Goal: Task Accomplishment & Management: Manage account settings

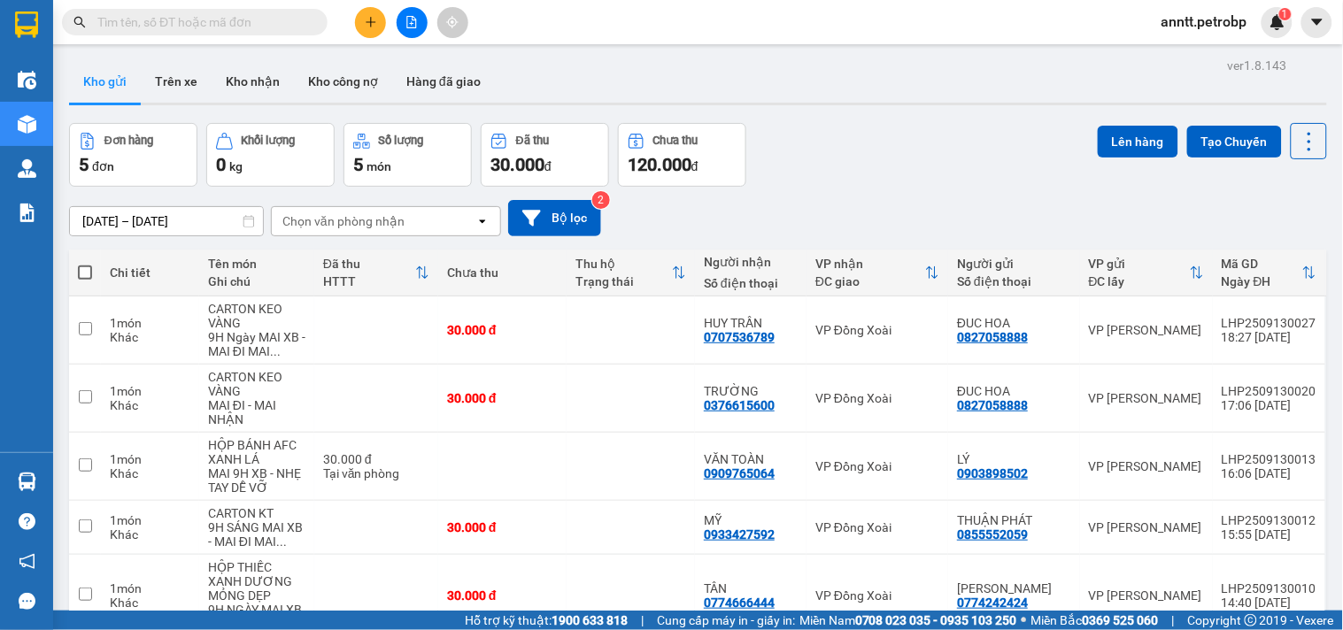
click at [1223, 19] on span "anntt.petrobp" at bounding box center [1204, 22] width 114 height 22
click at [1166, 56] on li "Đăng xuất" at bounding box center [1203, 55] width 118 height 28
click at [1197, 38] on div "Kết quả tìm kiếm ( 0 ) Bộ lọc Ngày tạo đơn gần nhất No Data anntt.petrobp 1" at bounding box center [671, 22] width 1343 height 44
click at [1204, 20] on span "anntt.petrobp" at bounding box center [1204, 22] width 114 height 22
click at [1198, 42] on li "Đăng xuất" at bounding box center [1203, 55] width 118 height 28
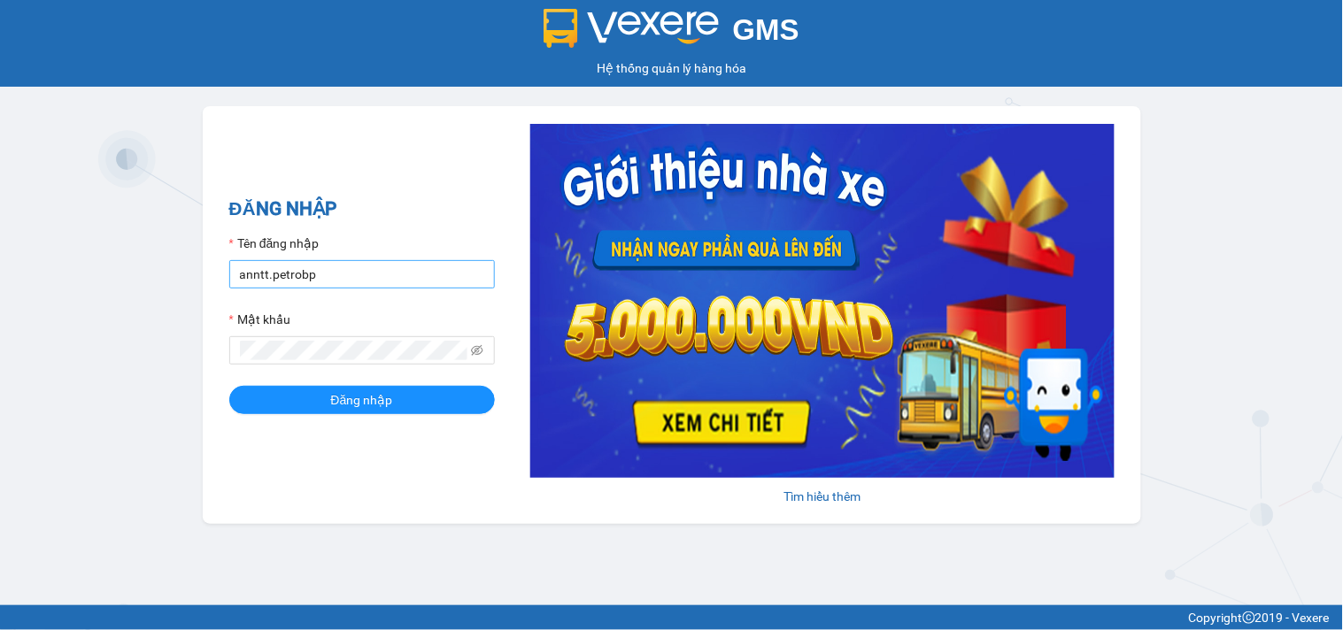
drag, startPoint x: 322, startPoint y: 292, endPoint x: 328, endPoint y: 284, distance: 10.1
click at [325, 287] on form "Tên đăng nhập anntt.petrobp Mật khẩu Đăng nhập" at bounding box center [362, 324] width 266 height 181
click at [330, 283] on input "anntt.petrobp" at bounding box center [362, 274] width 266 height 28
type input "duyenntb2.petrobp"
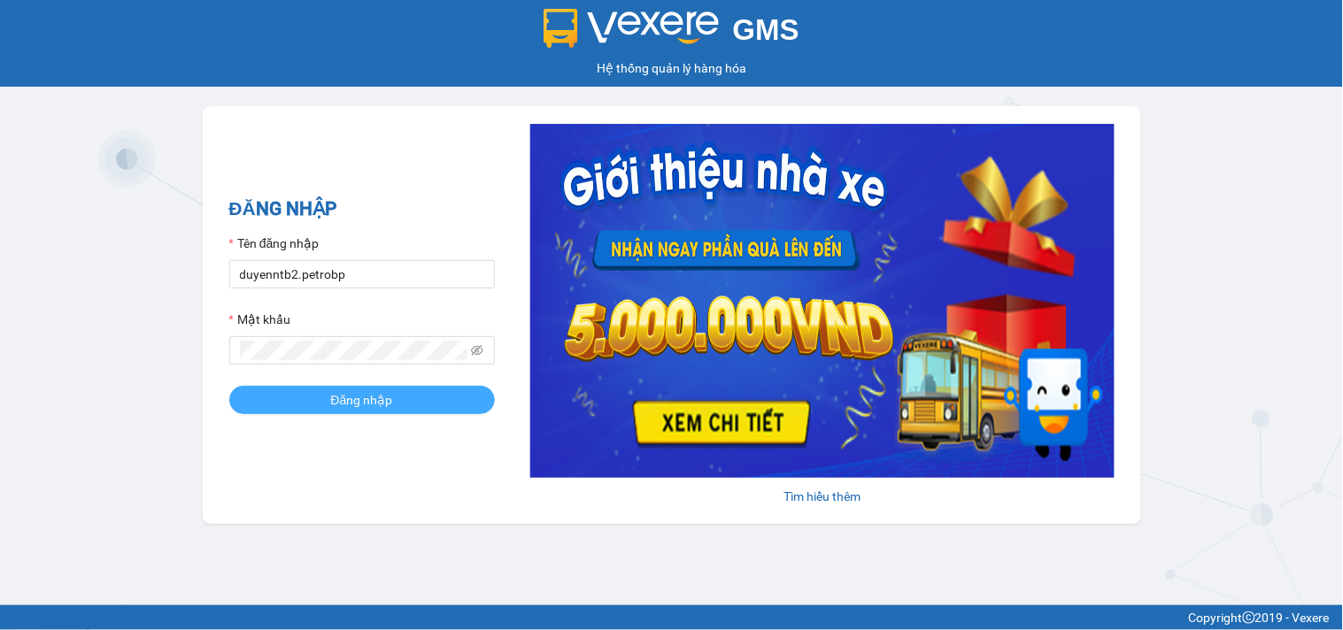
click at [390, 403] on span "Đăng nhập" at bounding box center [362, 399] width 62 height 19
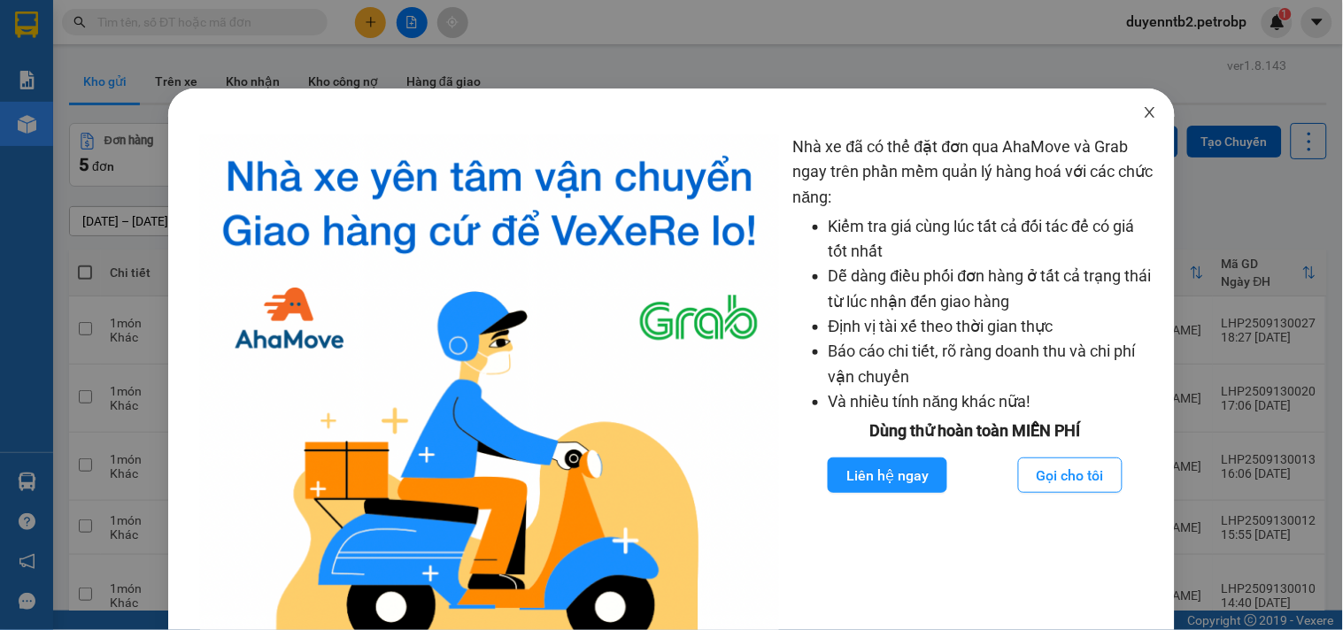
click at [1125, 111] on span "Close" at bounding box center [1150, 114] width 50 height 50
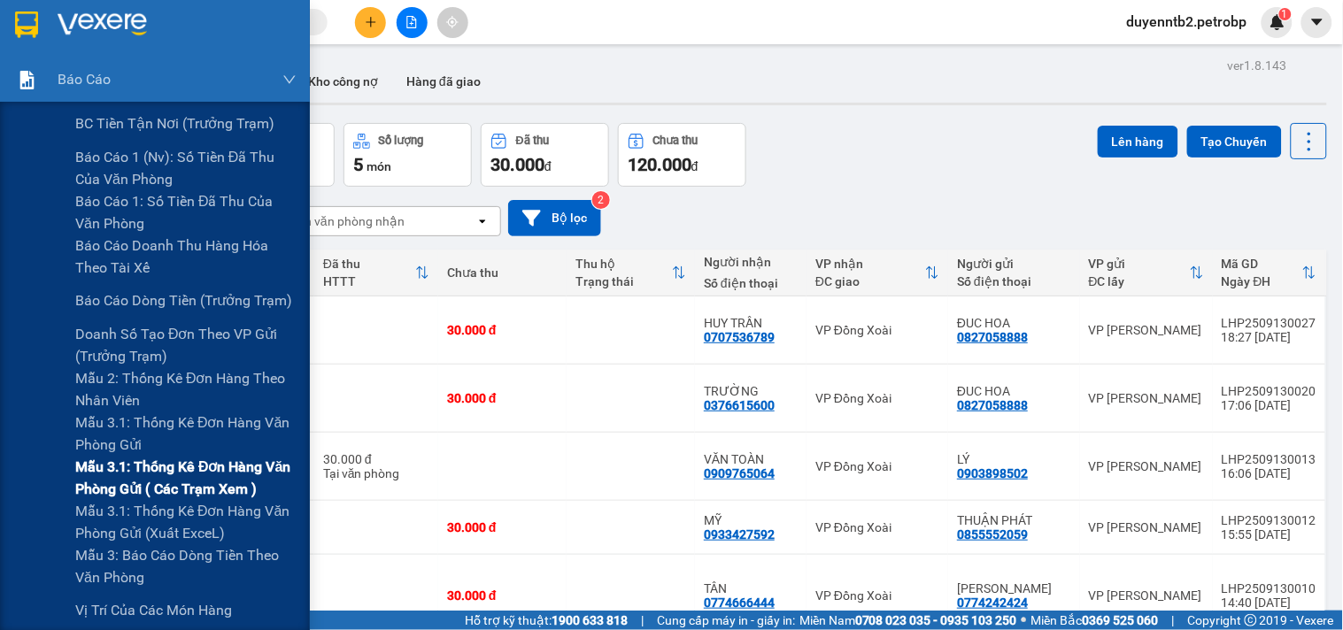
click at [153, 464] on span "Mẫu 3.1: Thống kê đơn hàng văn phòng gửi ( các trạm xem )" at bounding box center [185, 478] width 221 height 44
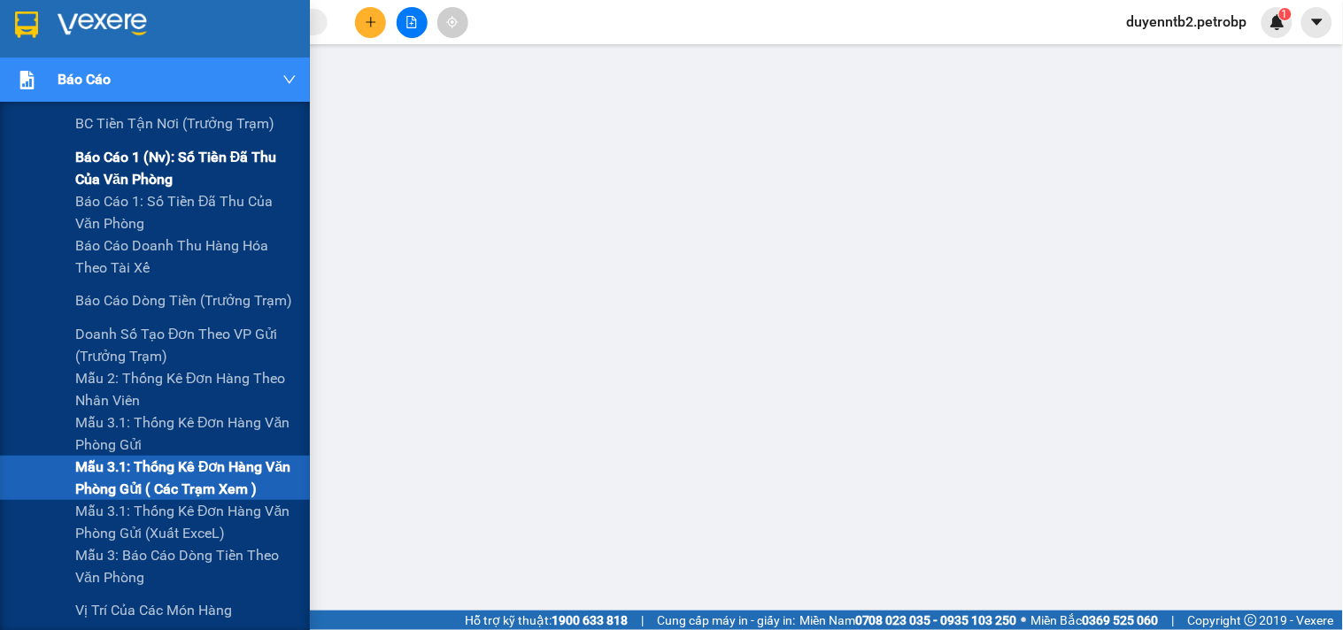
click at [160, 164] on span "Báo cáo 1 (nv): Số tiền đã thu của văn phòng" at bounding box center [185, 168] width 221 height 44
click at [169, 296] on span "Báo cáo dòng tiền (trưởng trạm)" at bounding box center [184, 300] width 219 height 22
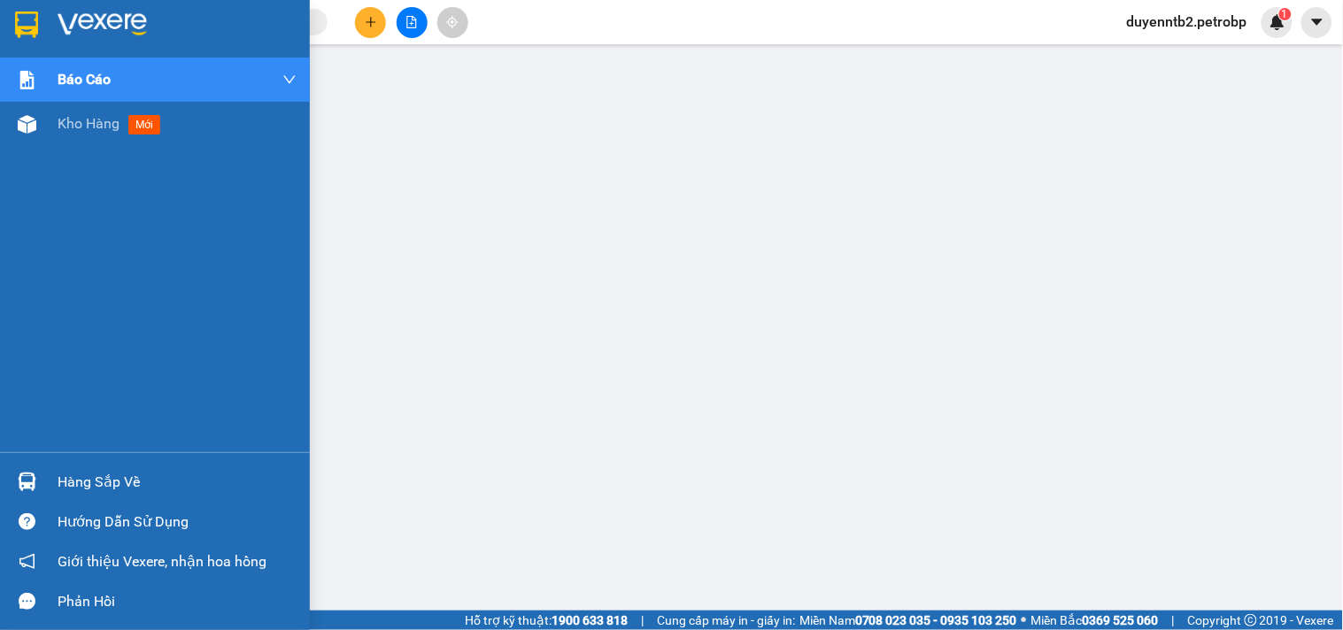
click at [161, 473] on div "Hàng sắp về" at bounding box center [177, 482] width 239 height 27
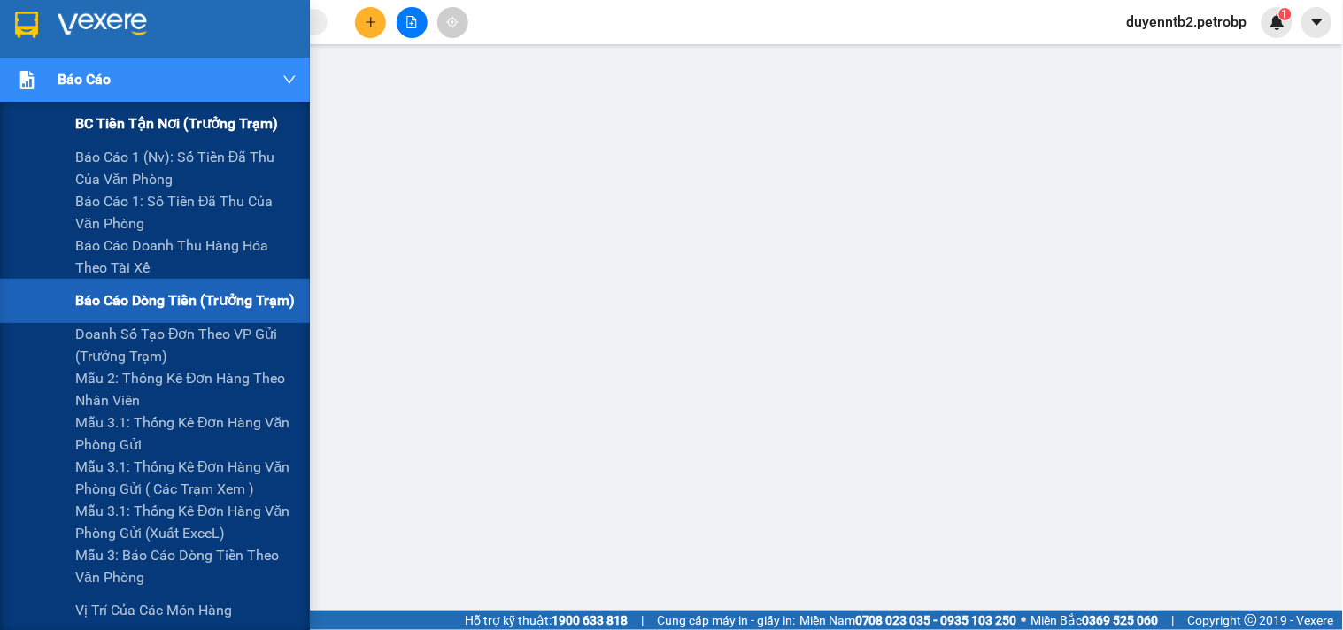
click at [209, 128] on span "BC tiền tận nơi (trưởng trạm)" at bounding box center [176, 123] width 203 height 22
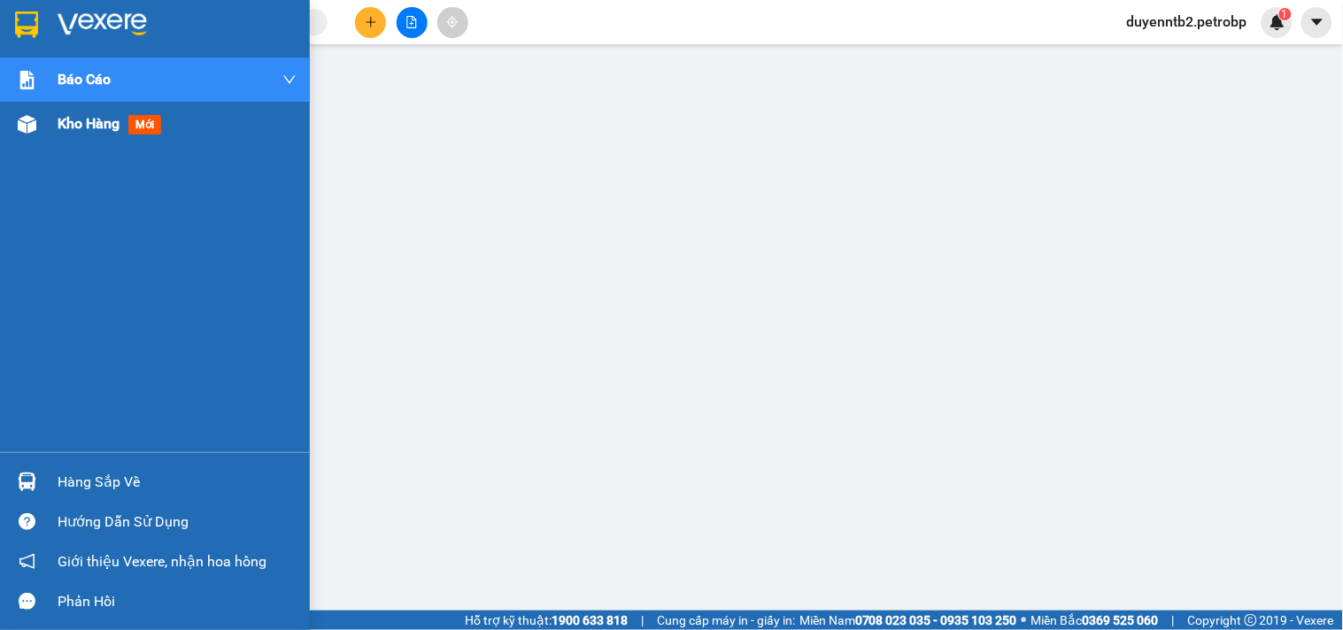
click at [82, 125] on span "Kho hàng" at bounding box center [89, 123] width 62 height 17
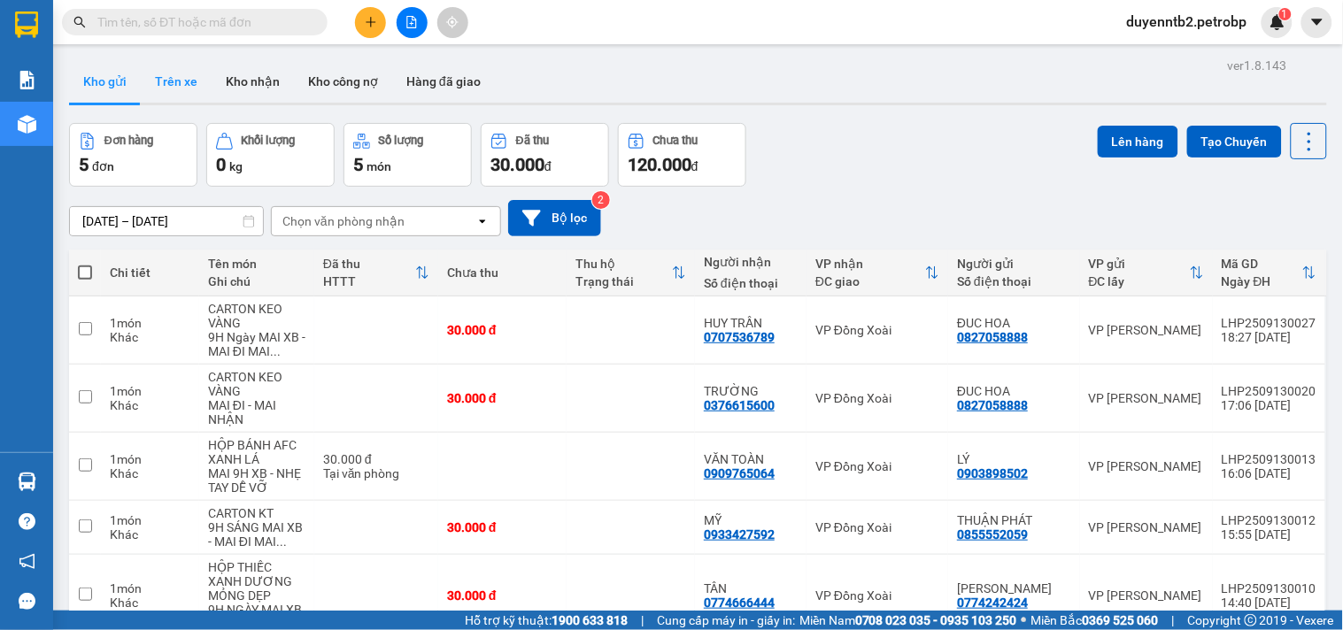
click at [172, 74] on button "Trên xe" at bounding box center [176, 81] width 71 height 42
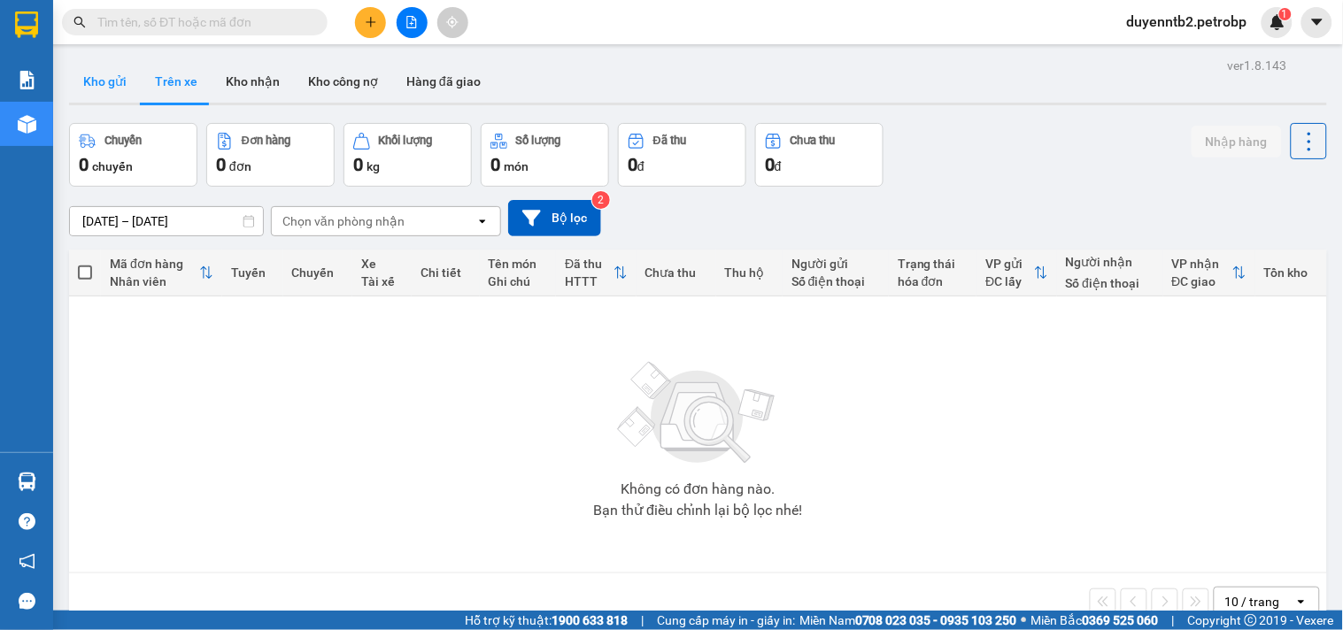
click at [120, 81] on button "Kho gửi" at bounding box center [105, 81] width 72 height 42
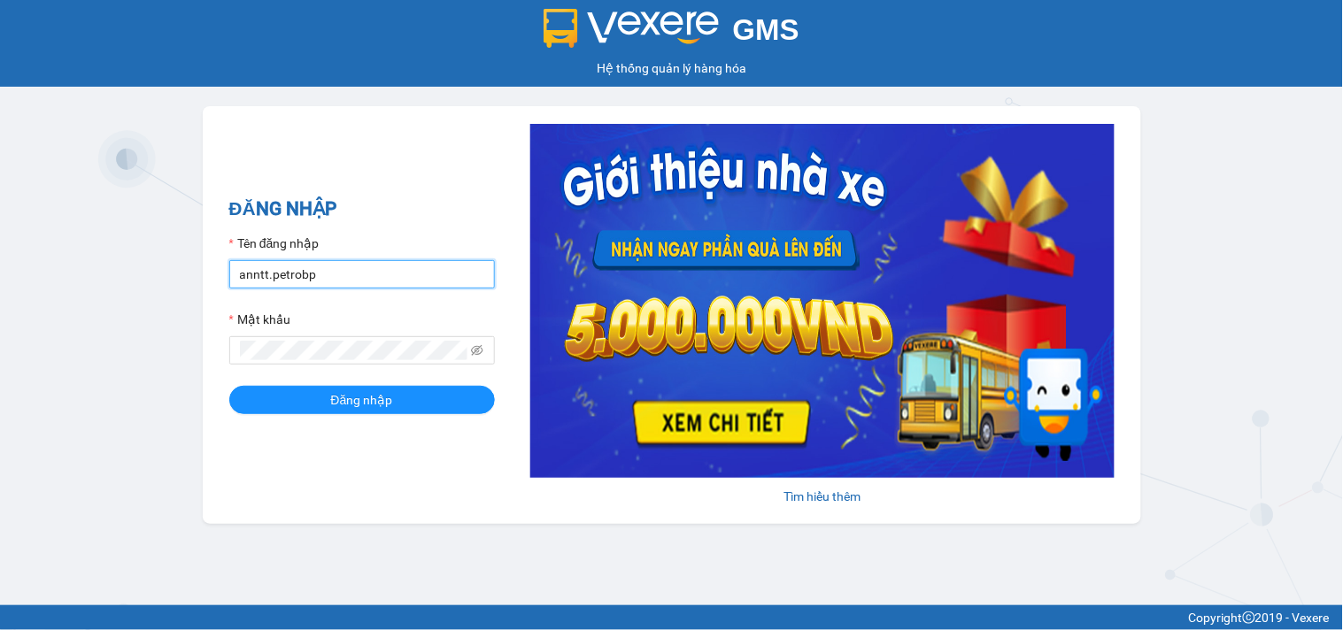
click at [358, 266] on input "anntt.petrobp" at bounding box center [362, 274] width 266 height 28
type input "duyenntb2.petrobp"
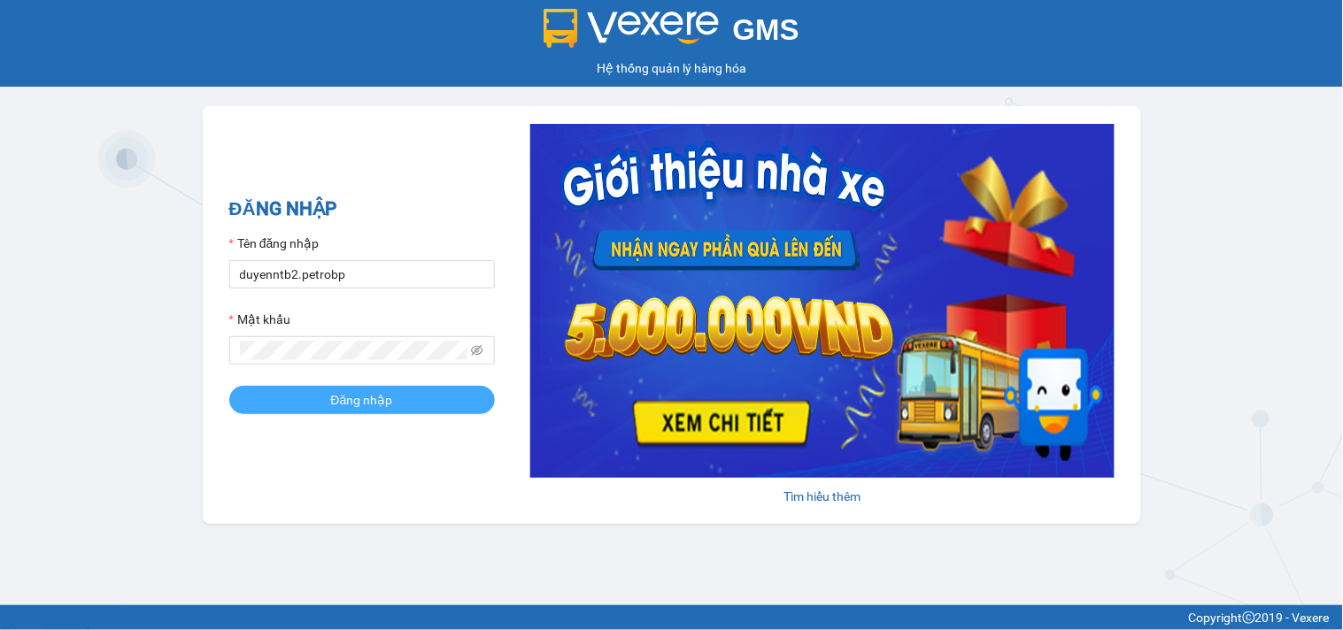
click at [338, 409] on span "Đăng nhập" at bounding box center [362, 399] width 62 height 19
